Goal: Task Accomplishment & Management: Use online tool/utility

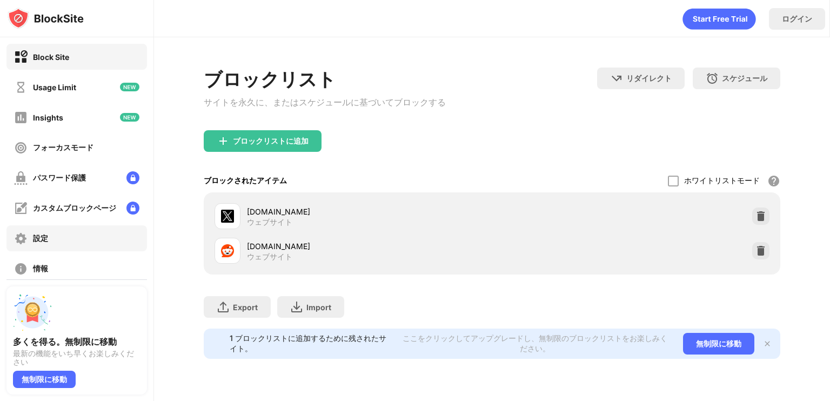
scroll to position [74, 0]
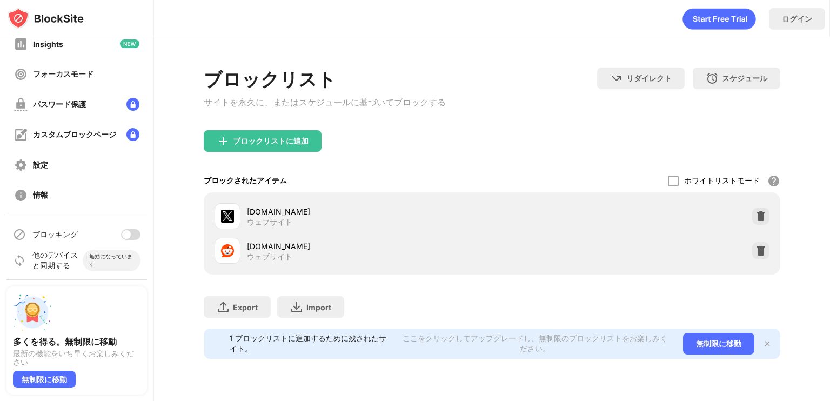
click at [123, 232] on div at bounding box center [130, 234] width 19 height 11
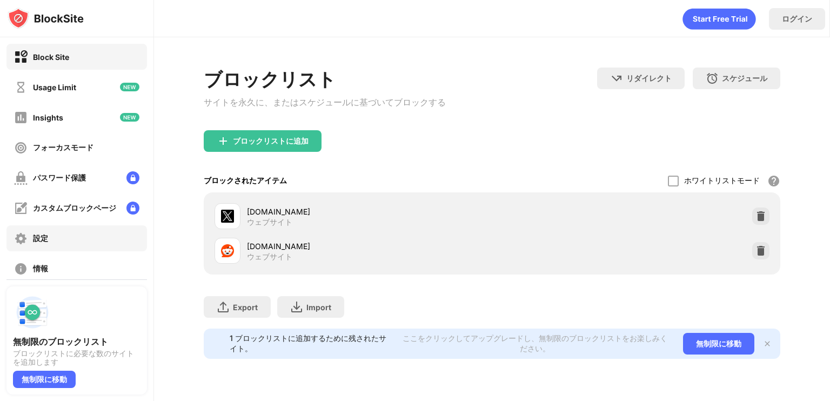
scroll to position [74, 0]
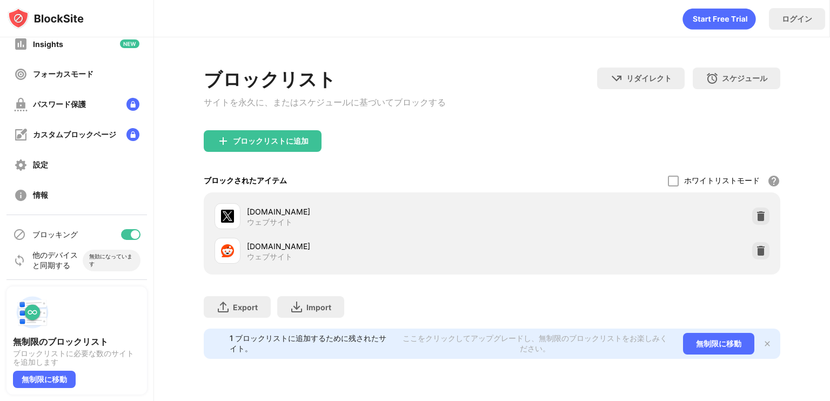
click at [121, 239] on div at bounding box center [130, 234] width 19 height 11
